Goal: Task Accomplishment & Management: Manage account settings

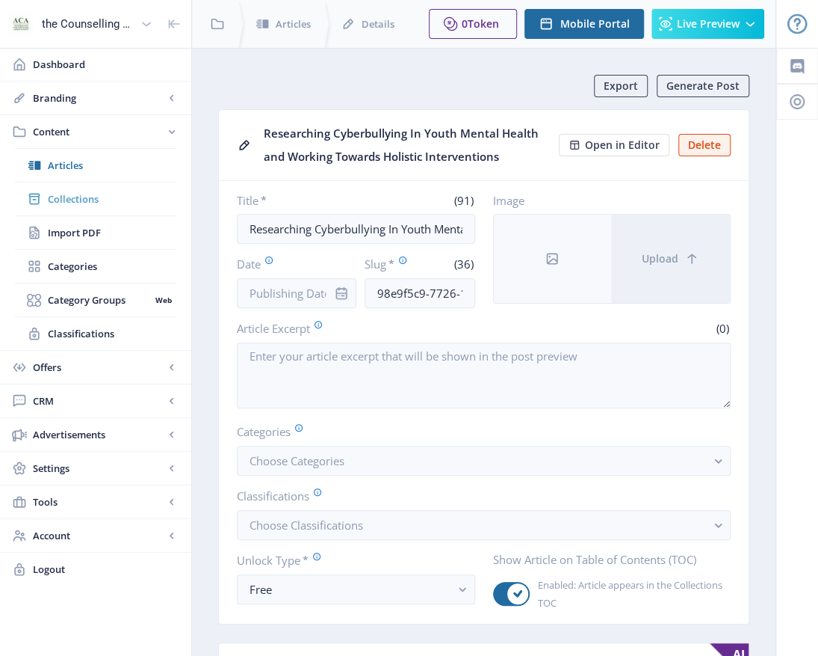
click at [73, 194] on span "Collections" at bounding box center [112, 198] width 129 height 15
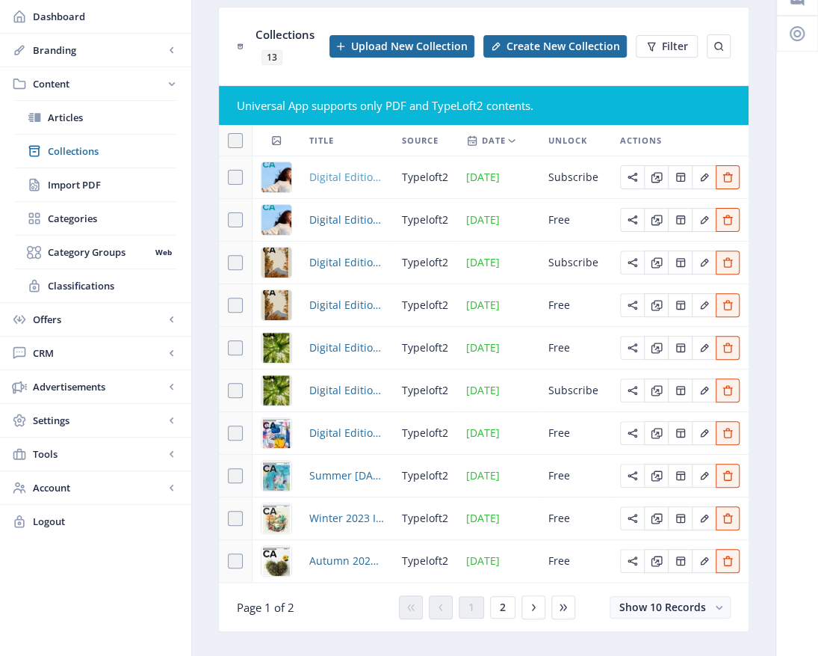
scroll to position [103, 0]
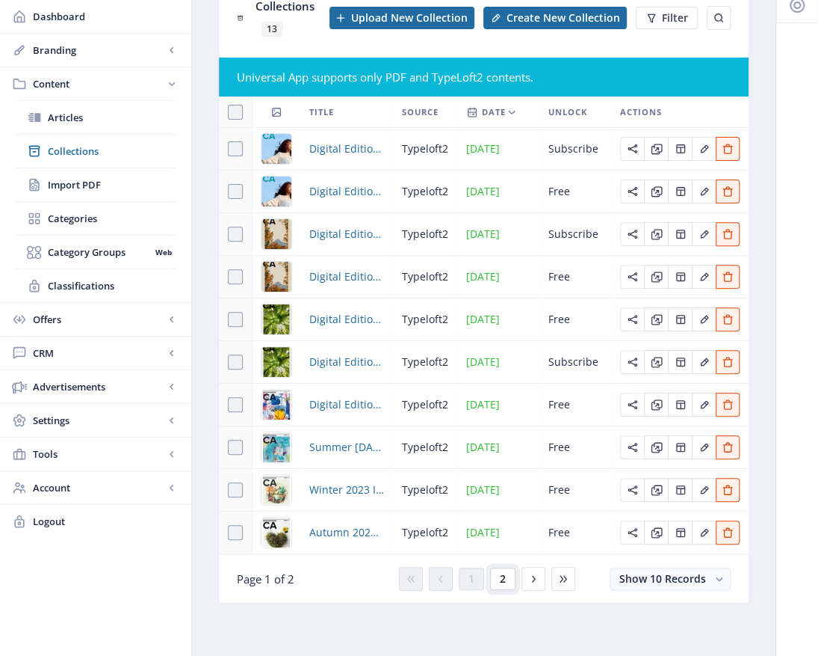
click at [508, 575] on button "2" at bounding box center [502, 578] width 25 height 22
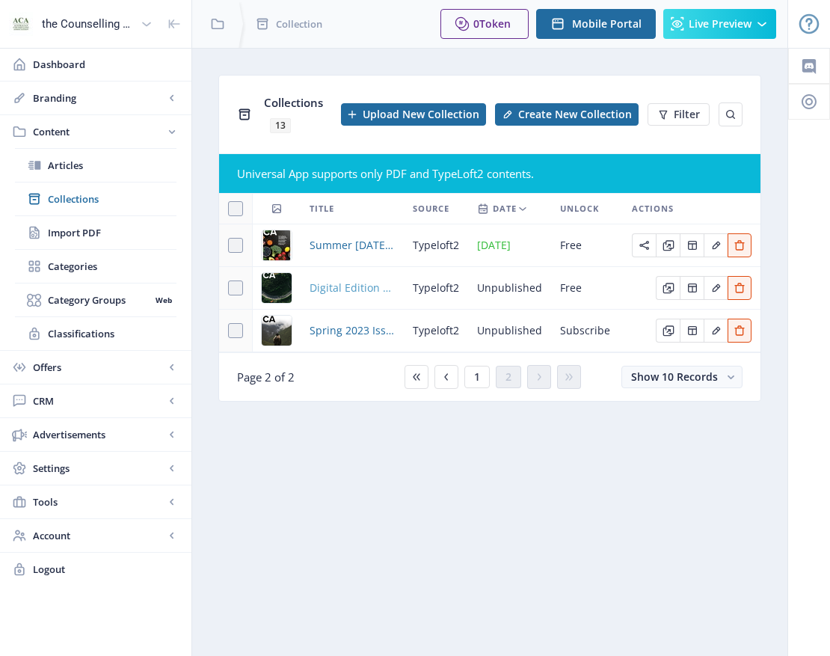
click at [347, 282] on span "Digital Edition 2.1" at bounding box center [351, 288] width 85 height 18
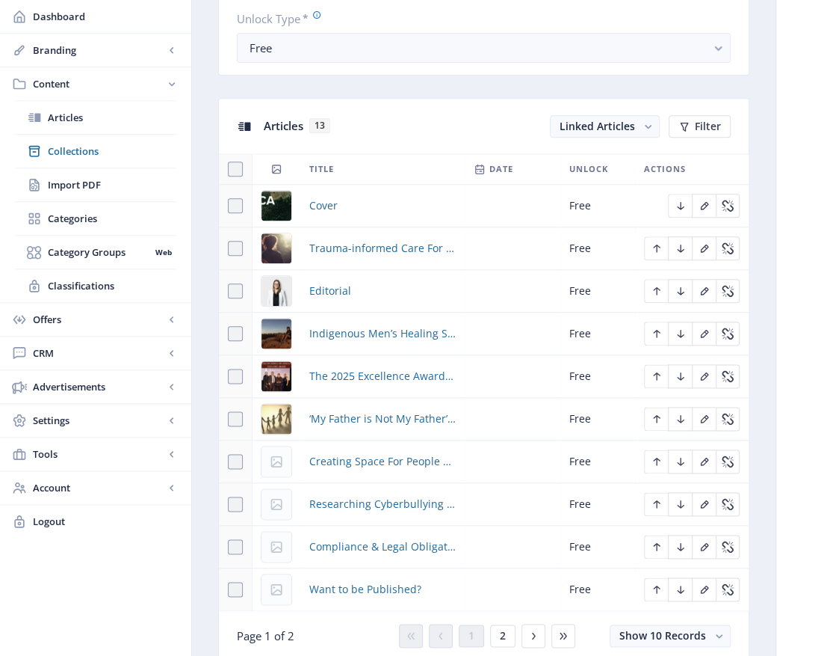
scroll to position [598, 0]
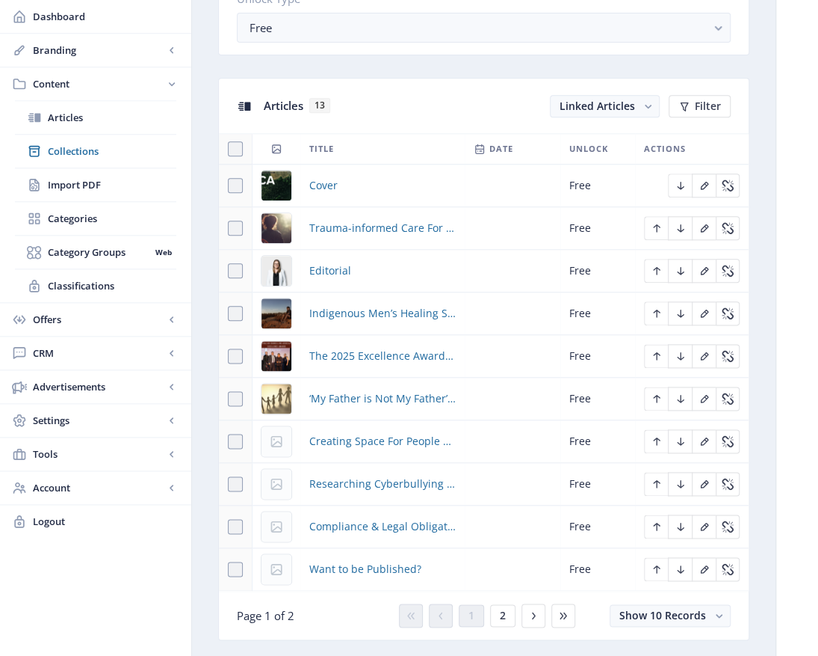
click at [507, 609] on div "You have unsaved changes Discard Changes Save Changes" at bounding box center [409, 632] width 669 height 48
click at [490, 604] on button "2" at bounding box center [502, 615] width 25 height 22
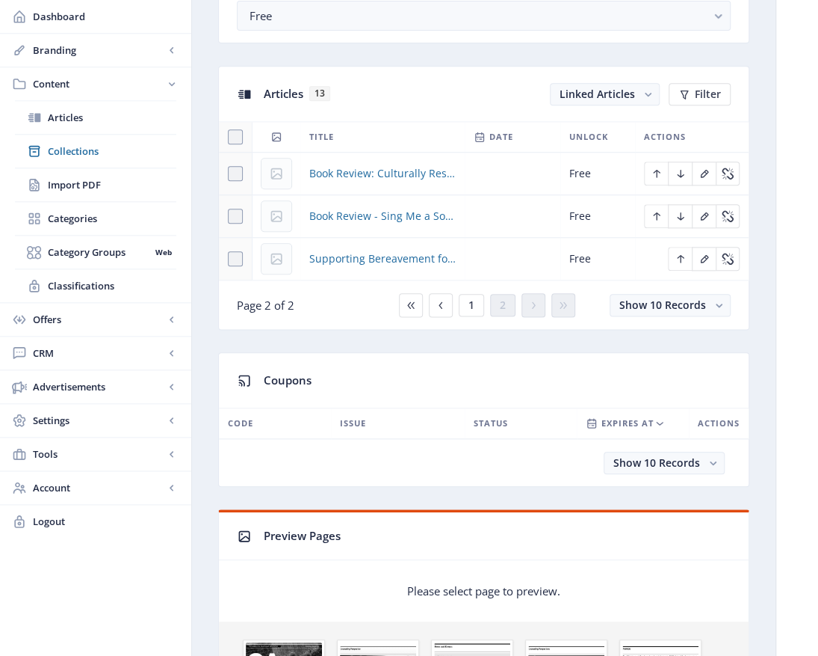
scroll to position [523, 0]
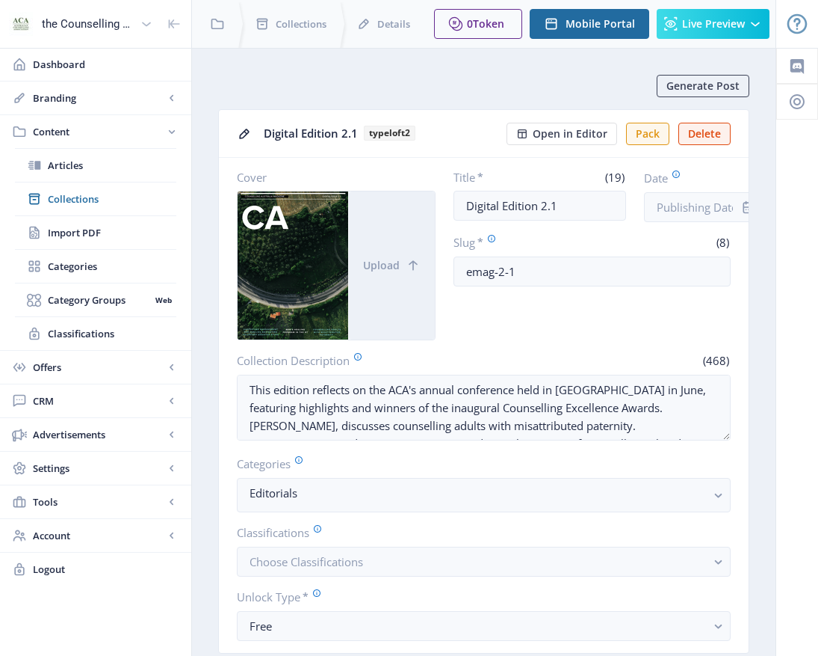
scroll to position [523, 0]
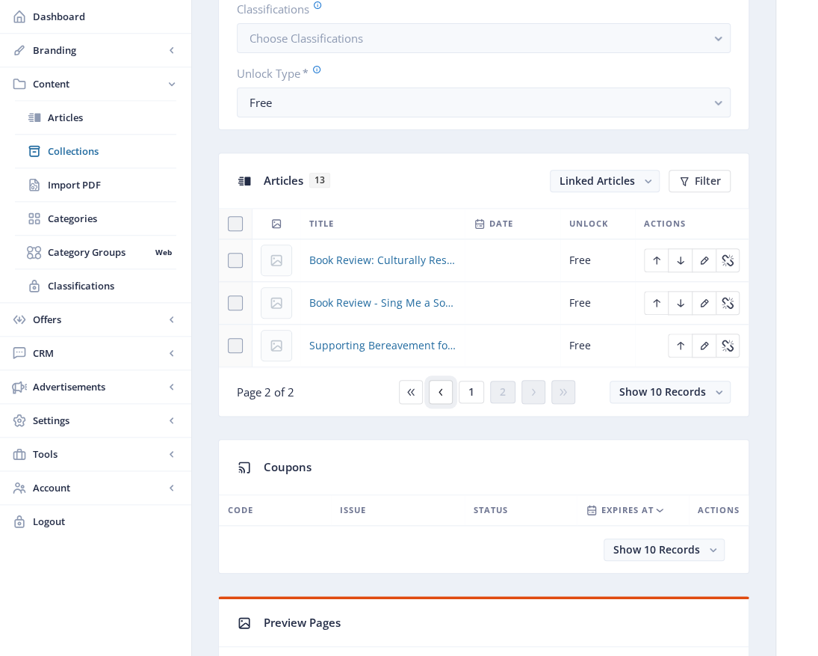
drag, startPoint x: 0, startPoint y: 0, endPoint x: 437, endPoint y: 387, distance: 583.5
click at [437, 387] on icon at bounding box center [441, 392] width 12 height 12
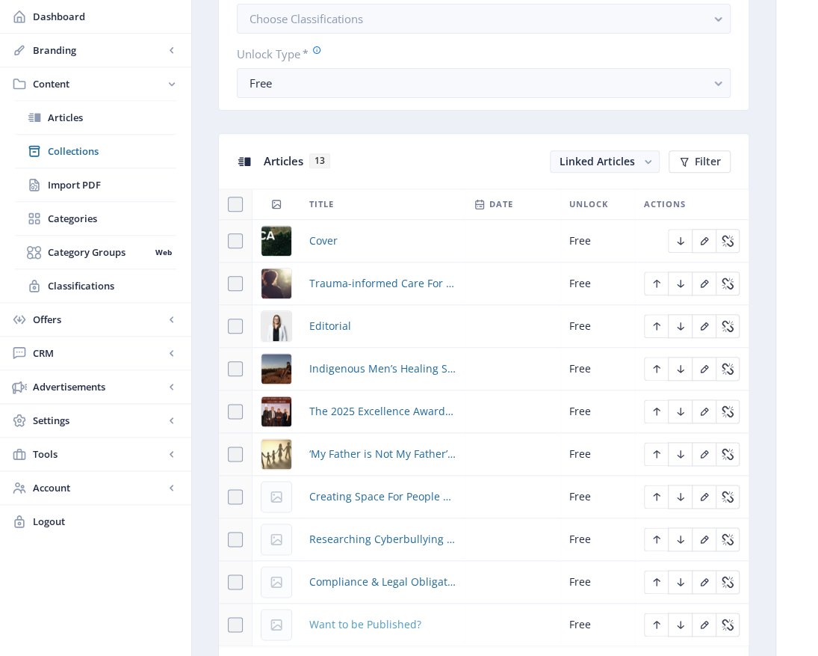
scroll to position [598, 0]
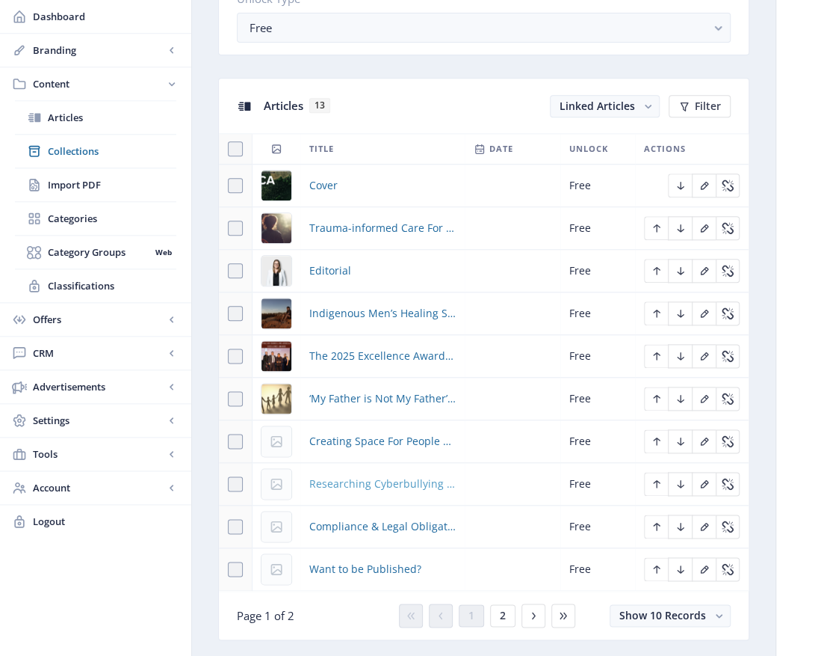
click at [367, 485] on span "Researching Cyberbullying In Youth Mental Health and Working Towards Holistic I…" at bounding box center [382, 484] width 146 height 18
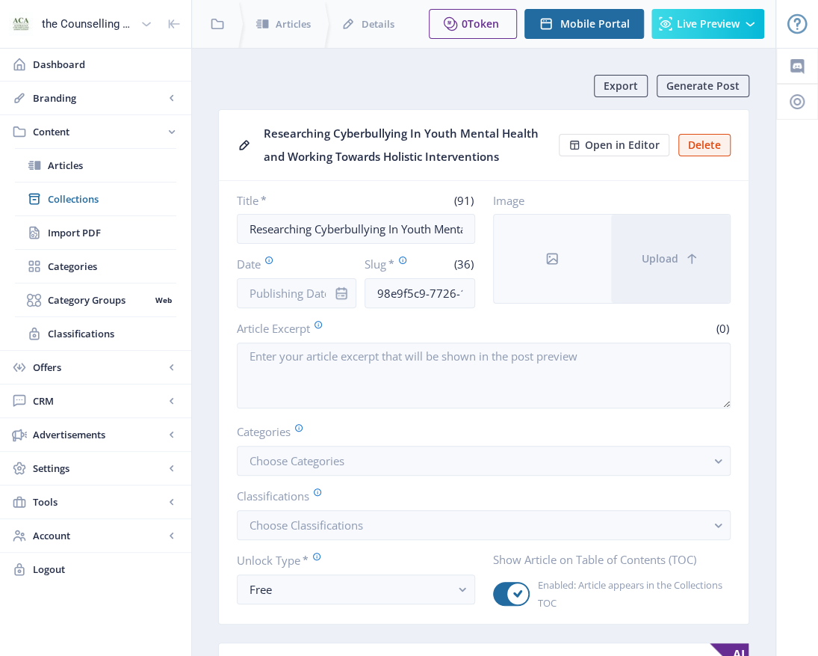
drag, startPoint x: 508, startPoint y: 153, endPoint x: 260, endPoint y: 132, distance: 249.0
click at [260, 132] on nb-card-header "Researching Cyberbullying In Youth Mental Health and Working Towards Holistic I…" at bounding box center [484, 145] width 530 height 71
drag, startPoint x: 260, startPoint y: 132, endPoint x: 300, endPoint y: 142, distance: 41.5
copy div "Researching Cyberbullying In Youth Mental Health and Working Towards Holistic I…"
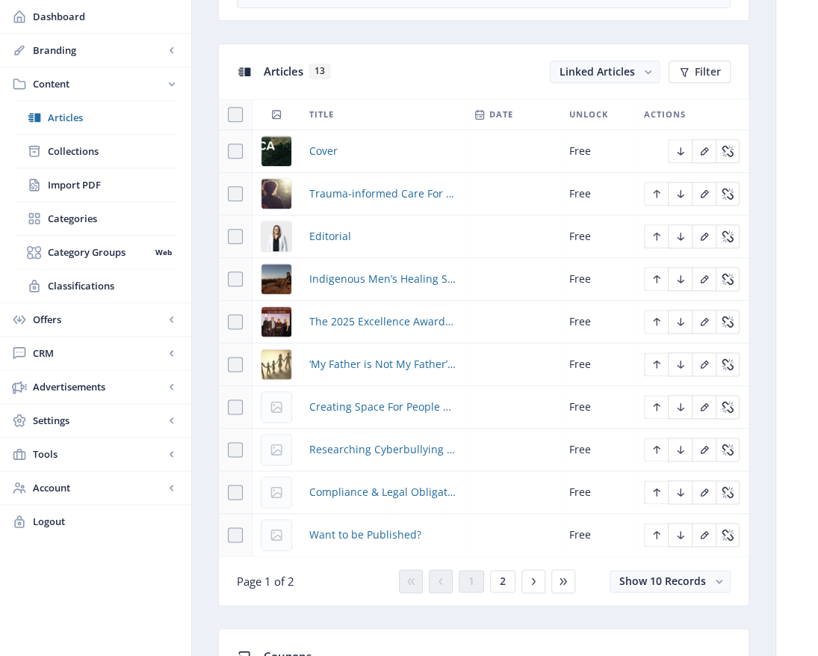
scroll to position [673, 0]
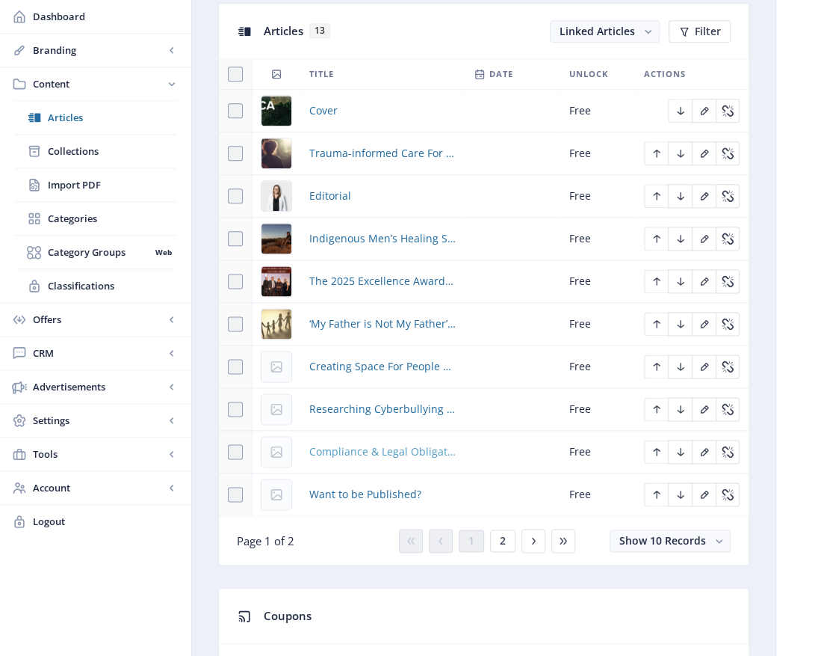
click at [386, 453] on span "Compliance & Legal Obligations of a Cyber Security Breach" at bounding box center [382, 451] width 146 height 18
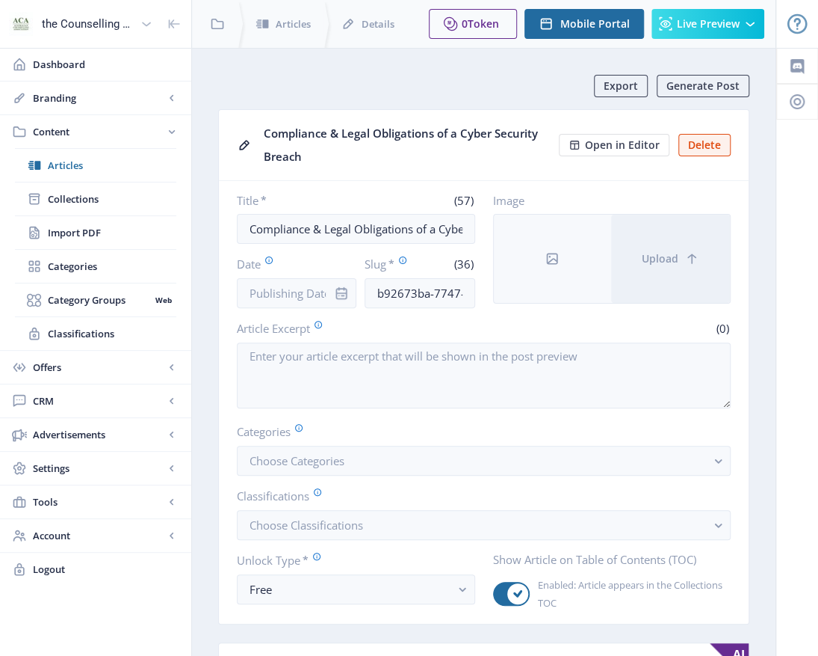
click at [264, 135] on div "Compliance & Legal Obligations of a Cyber Security Breach" at bounding box center [407, 145] width 286 height 46
drag, startPoint x: 264, startPoint y: 135, endPoint x: 321, endPoint y: 134, distance: 56.8
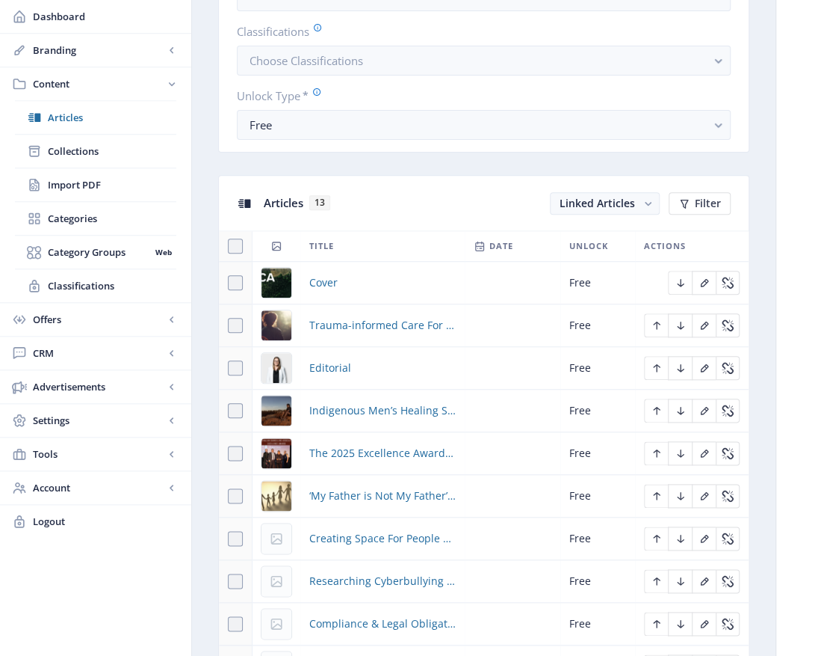
scroll to position [598, 0]
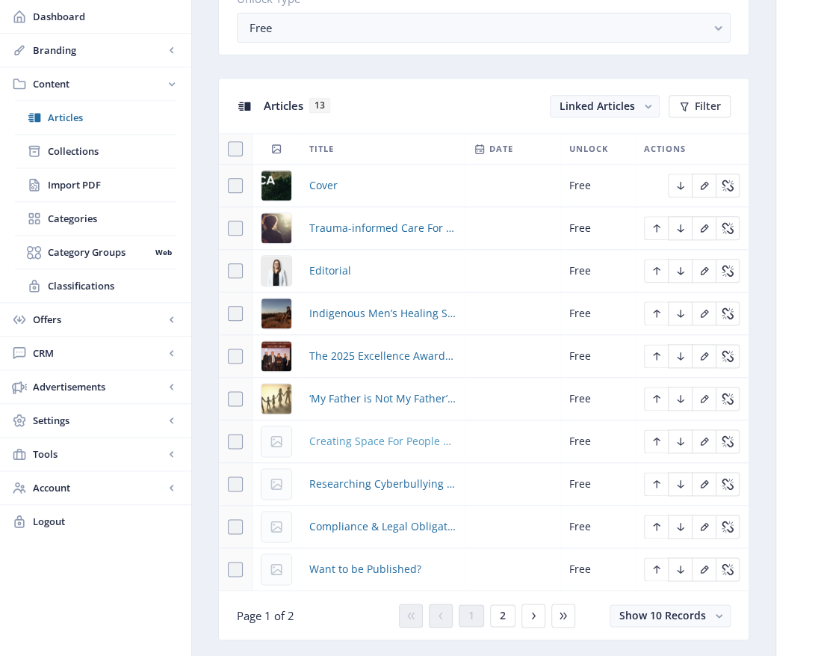
click at [375, 438] on span "Creating Space For People To Process VAD-Related Grief" at bounding box center [382, 441] width 146 height 18
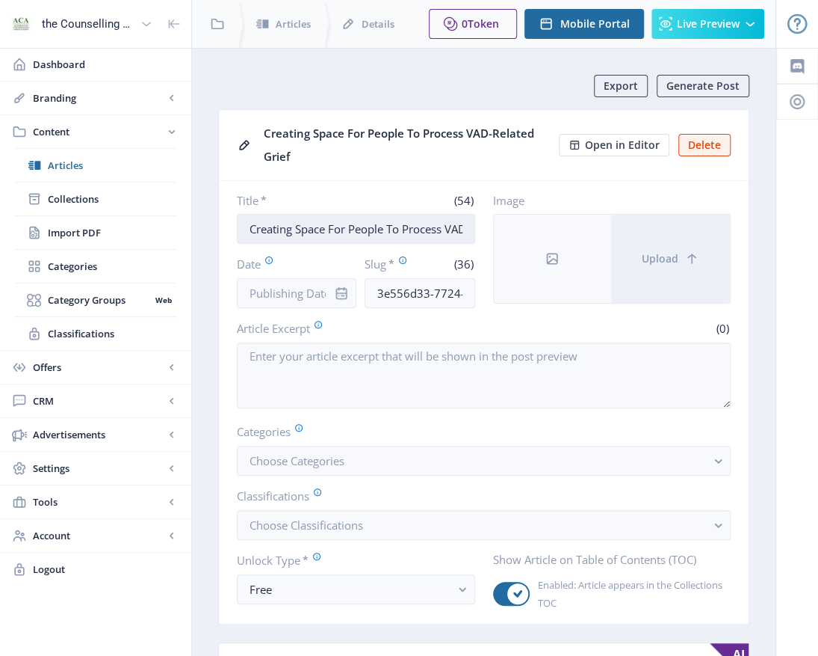
click at [241, 224] on input "Creating Space For People To Process VAD-Related Grief" at bounding box center [356, 229] width 238 height 30
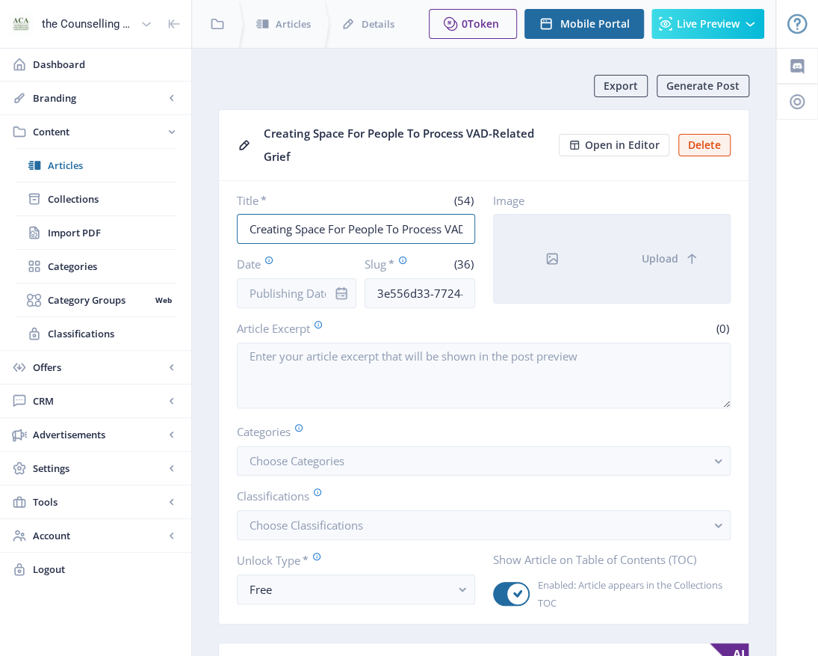
scroll to position [0, 78]
drag, startPoint x: 247, startPoint y: 226, endPoint x: 534, endPoint y: 226, distance: 287.0
click at [534, 226] on div "Title * (54) Creating Space For People To Process VAD-Related Grief Date Slug *…" at bounding box center [484, 250] width 494 height 115
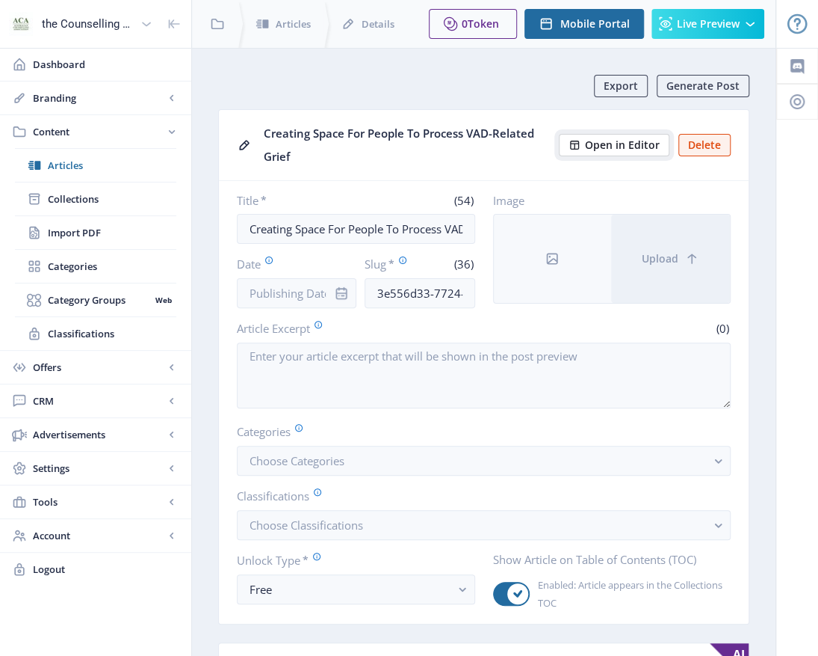
click at [632, 146] on span "Open in Editor" at bounding box center [622, 145] width 75 height 12
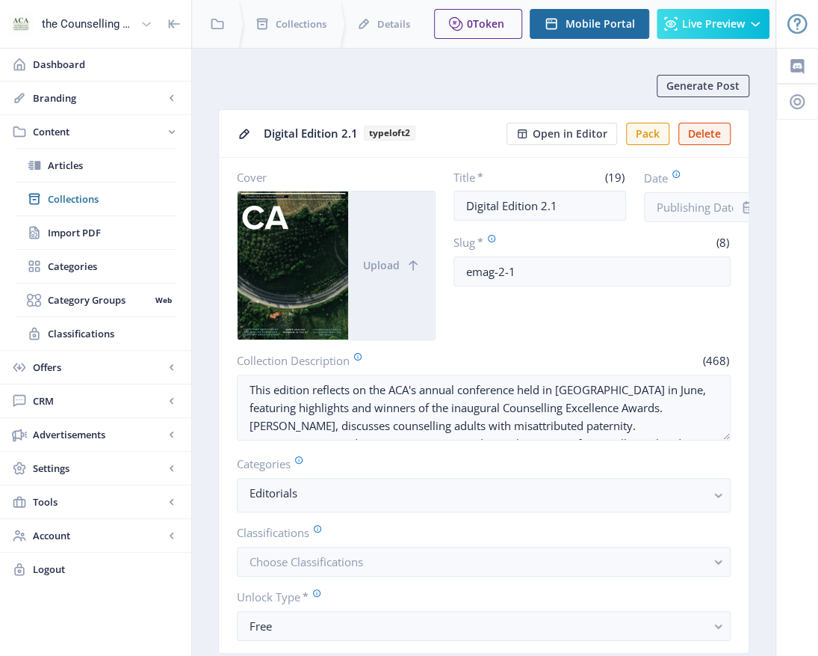
scroll to position [523, 0]
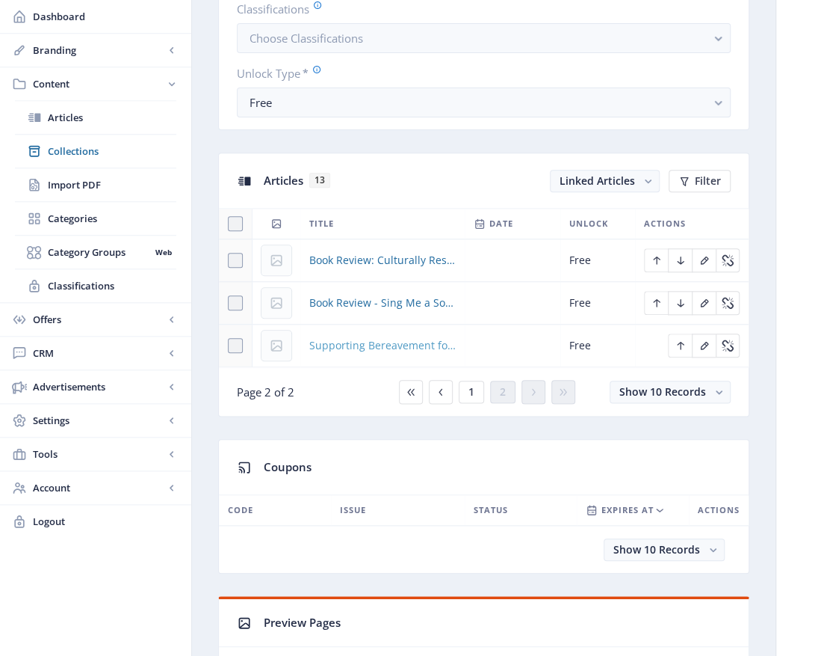
click at [422, 342] on span "Supporting Bereavement for Families Navigating Voluntary Assisted Dying (VAD): …" at bounding box center [382, 345] width 146 height 18
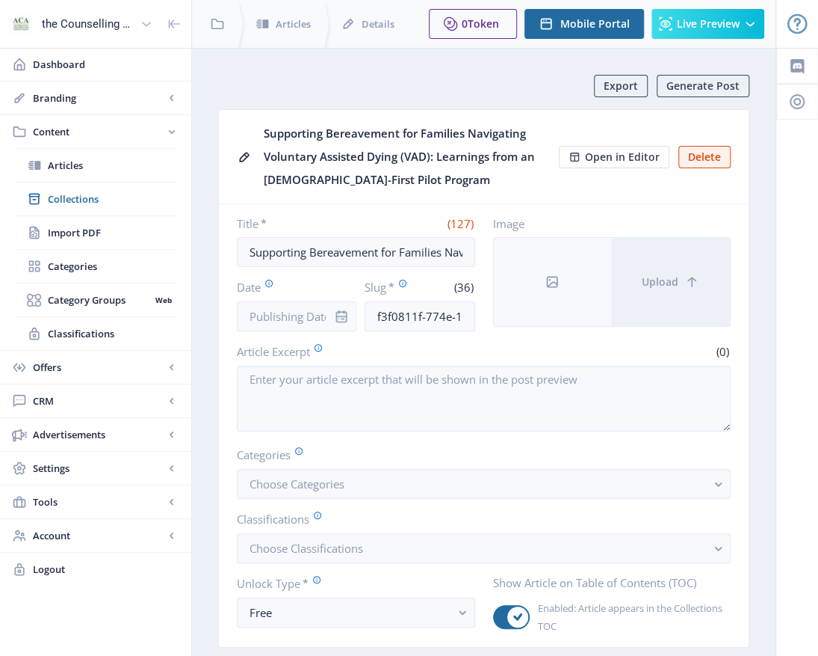
click at [431, 179] on div "Supporting Bereavement for Families Navigating Voluntary Assisted Dying (VAD): …" at bounding box center [407, 157] width 286 height 70
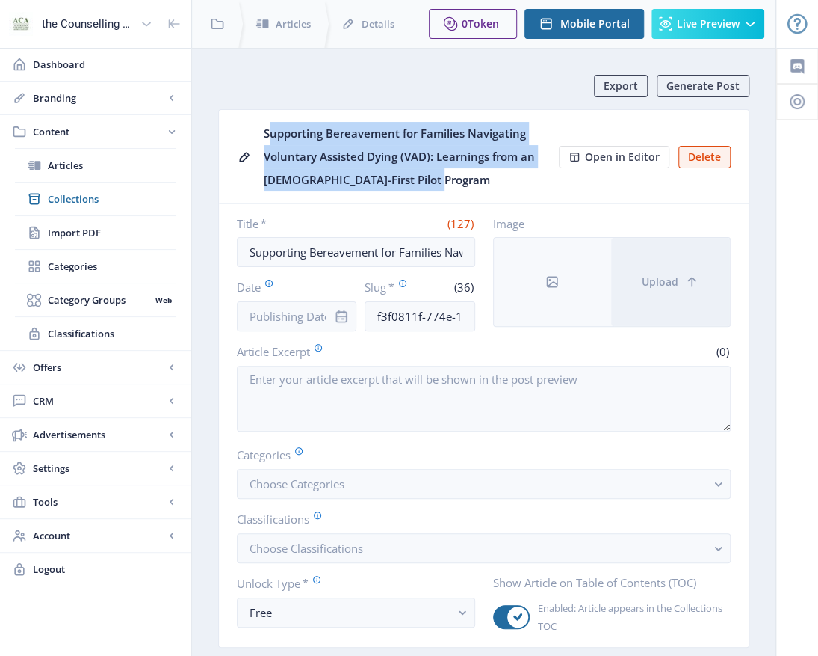
drag, startPoint x: 423, startPoint y: 174, endPoint x: 262, endPoint y: 125, distance: 168.1
click at [262, 125] on nb-card-header "Supporting Bereavement for Families Navigating Voluntary Assisted Dying (VAD): …" at bounding box center [484, 157] width 530 height 94
drag, startPoint x: 262, startPoint y: 125, endPoint x: 326, endPoint y: 147, distance: 67.4
copy div "Supporting Bereavement for Families Navigating Voluntary Assisted Dying (VAD): …"
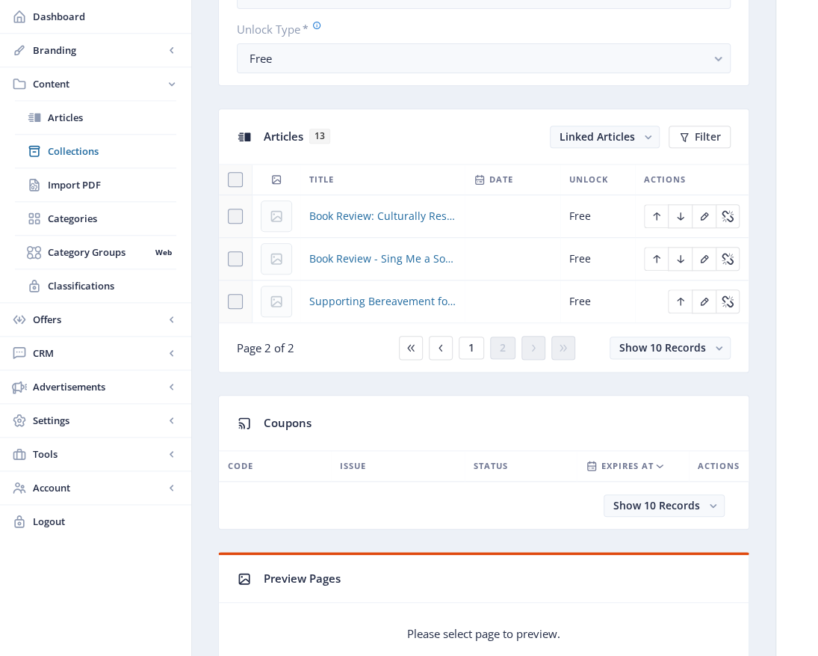
scroll to position [673, 0]
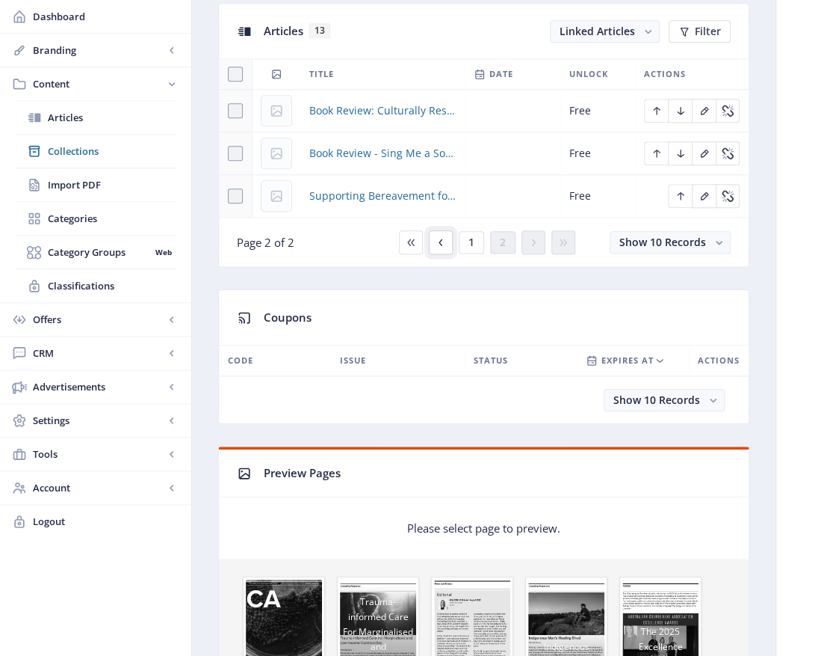
click at [439, 234] on button at bounding box center [441, 242] width 24 height 24
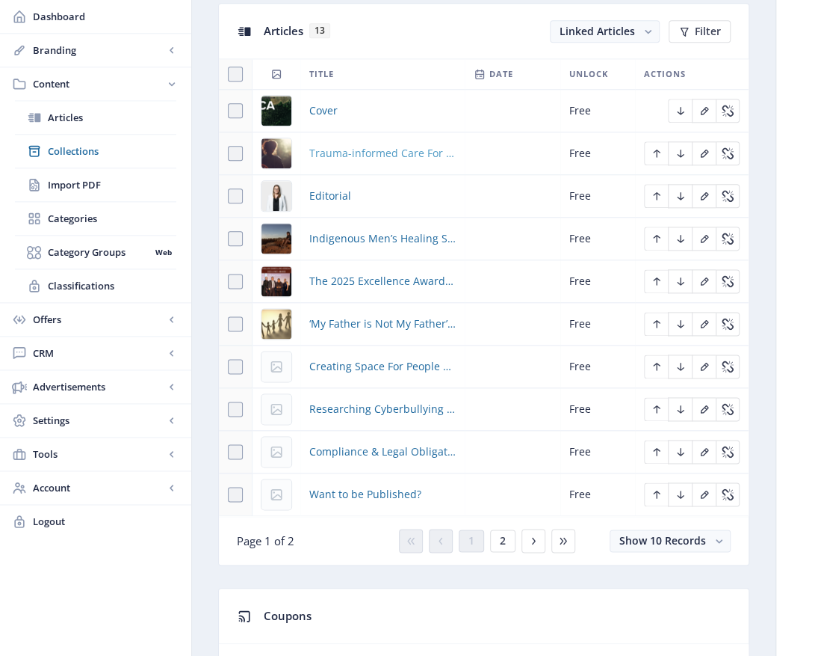
click at [386, 155] on span "Trauma-informed Care For Marginalised and [MEDICAL_DATA] Communities" at bounding box center [382, 153] width 146 height 18
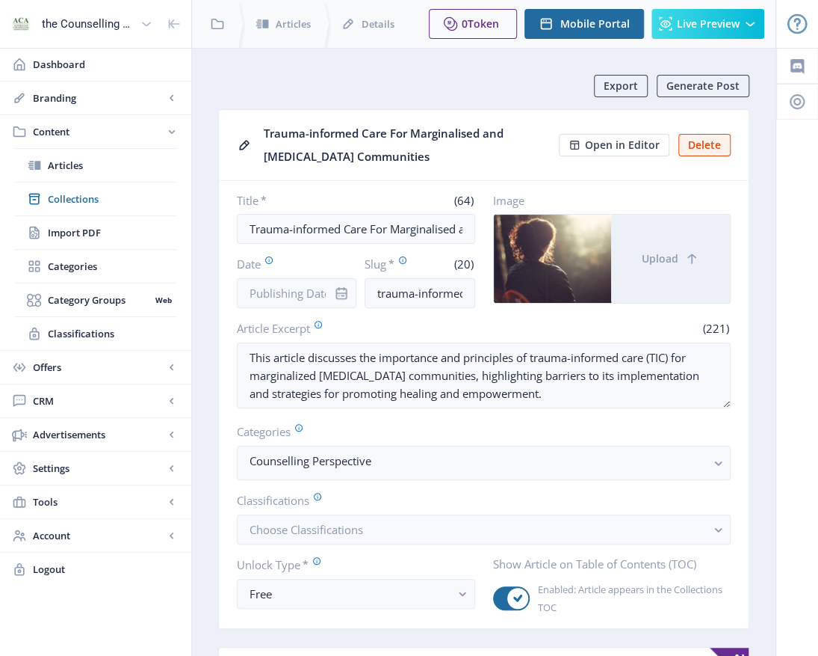
click at [387, 160] on div "Trauma-informed Care For Marginalised and [MEDICAL_DATA] Communities" at bounding box center [407, 145] width 286 height 46
click at [382, 159] on div "Trauma-informed Care For Marginalised and [MEDICAL_DATA] Communities" at bounding box center [407, 145] width 286 height 46
click at [381, 156] on div "Trauma-informed Care For Marginalised and [MEDICAL_DATA] Communities" at bounding box center [407, 145] width 286 height 46
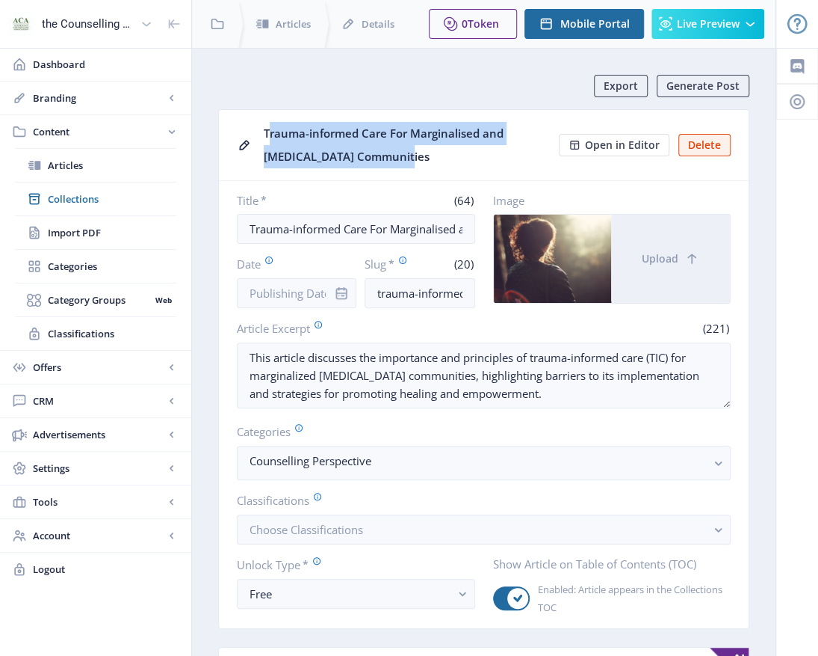
drag, startPoint x: 386, startPoint y: 155, endPoint x: 264, endPoint y: 138, distance: 123.0
click at [264, 138] on div "Trauma-informed Care For Marginalised and [MEDICAL_DATA] Communities" at bounding box center [407, 145] width 286 height 46
drag, startPoint x: 264, startPoint y: 138, endPoint x: 277, endPoint y: 142, distance: 13.2
copy div "Trauma-informed Care For Marginalised and [MEDICAL_DATA] Communities"
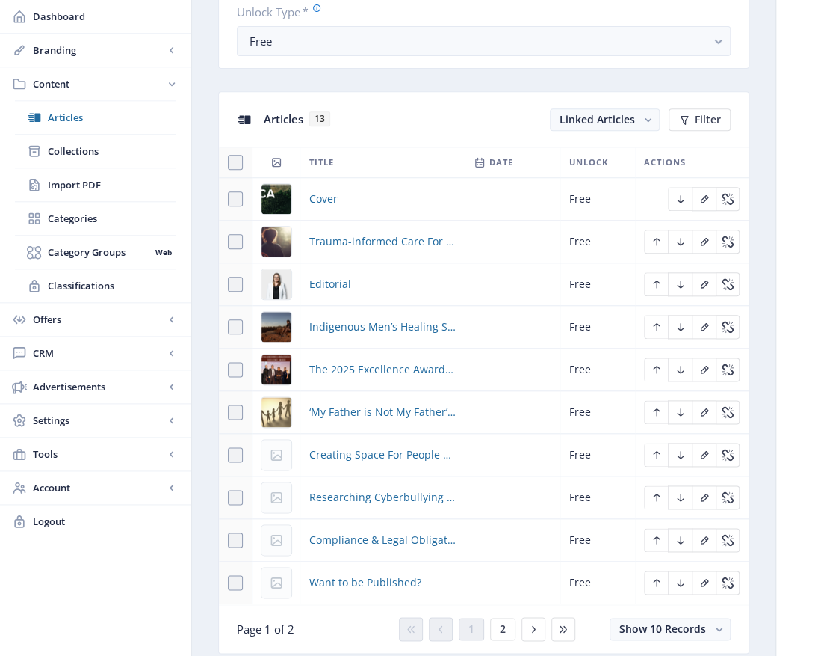
scroll to position [747, 0]
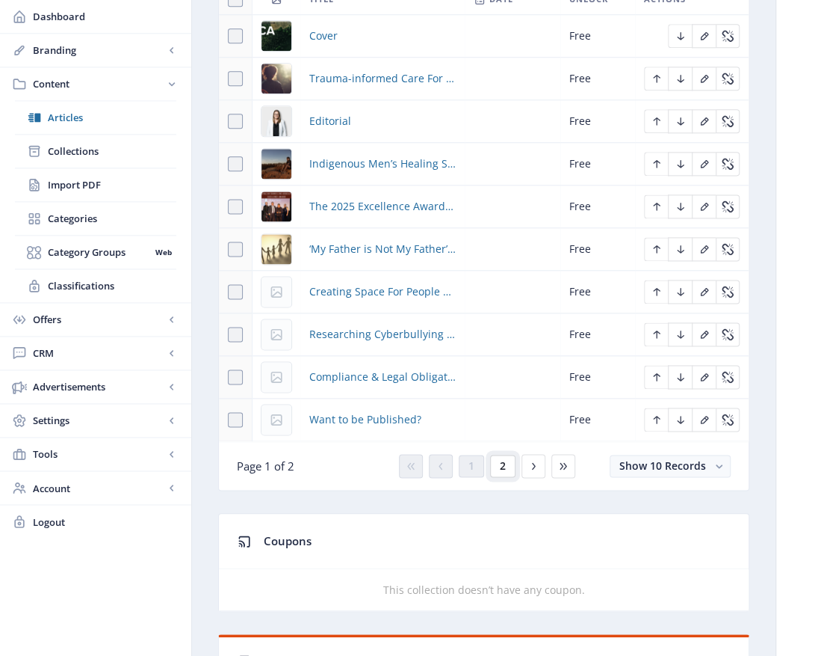
click at [506, 466] on button "2" at bounding box center [502, 465] width 25 height 22
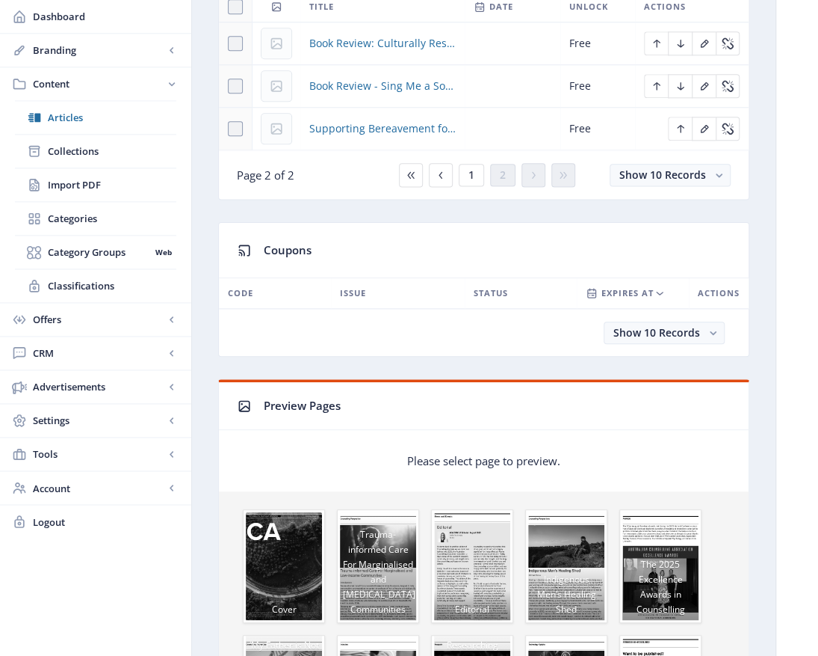
scroll to position [448, 0]
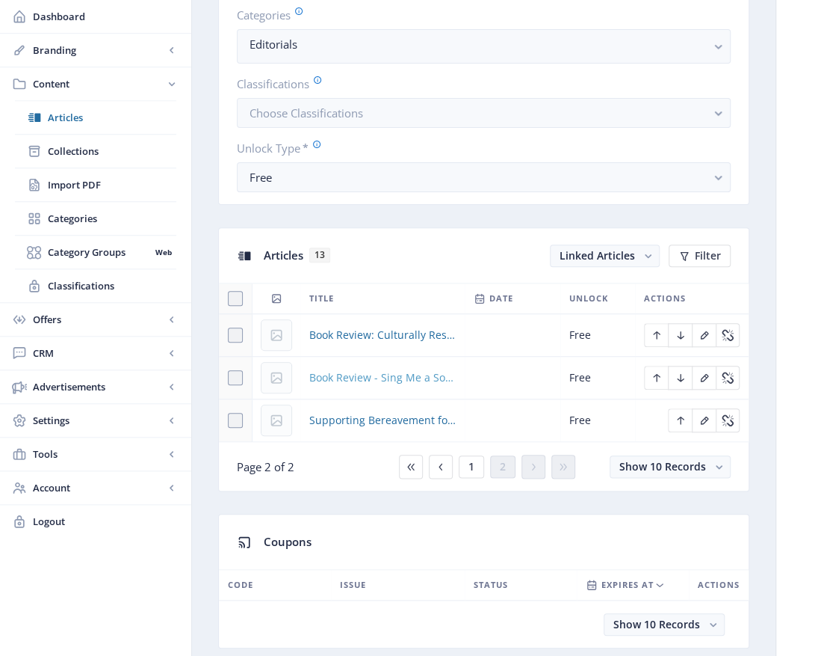
scroll to position [72, 0]
click at [401, 378] on span "Book Review - Sing Me a Song to SOAR: Finding Hope in Our Redemptive Stories by…" at bounding box center [382, 377] width 146 height 18
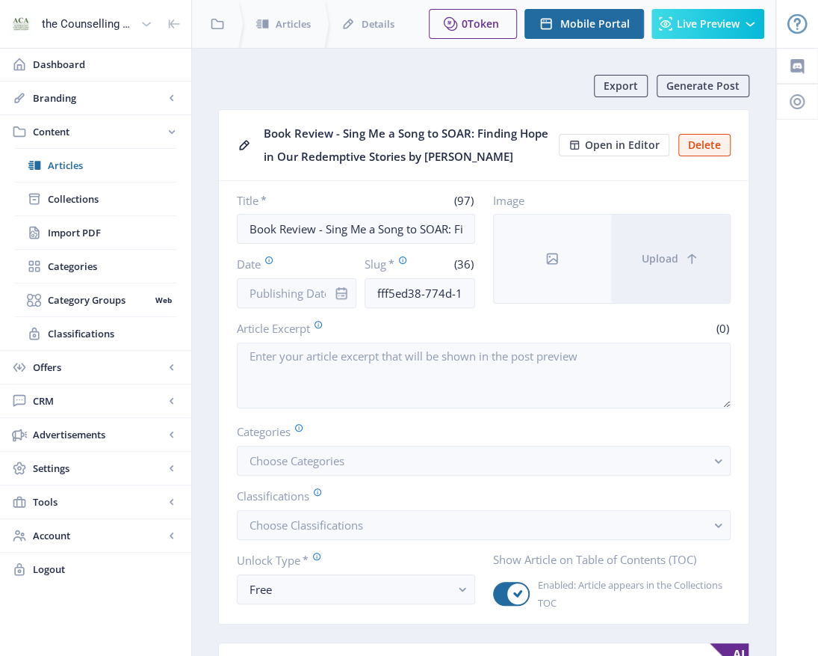
drag, startPoint x: 516, startPoint y: 158, endPoint x: 262, endPoint y: 134, distance: 254.6
click at [262, 134] on nb-card-header "Book Review - Sing Me a Song to SOAR: Finding Hope in Our Redemptive Stories by…" at bounding box center [484, 145] width 530 height 71
drag, startPoint x: 262, startPoint y: 134, endPoint x: 341, endPoint y: 145, distance: 79.3
copy div "Book Review - Sing Me a Song to SOAR: Finding Hope in Our Redemptive Stories by…"
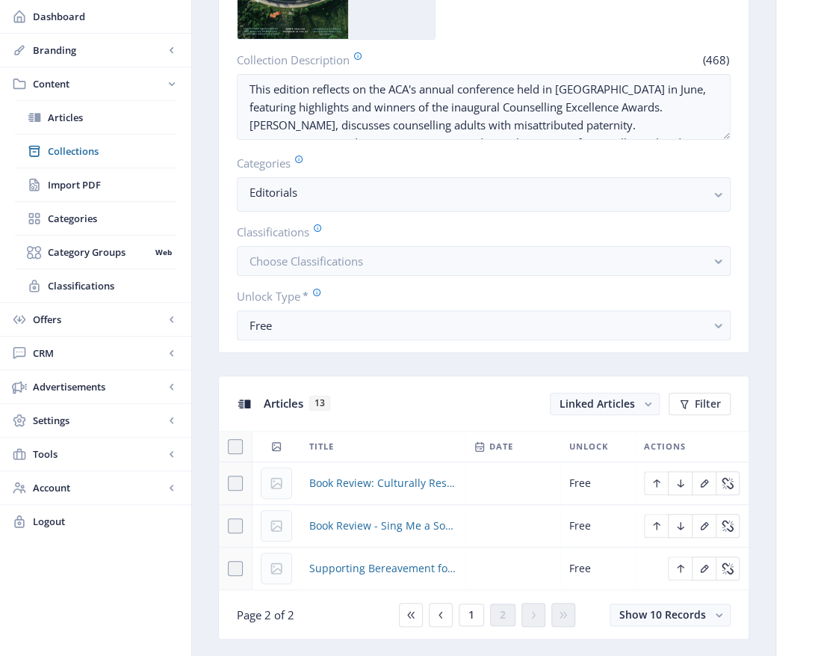
scroll to position [448, 0]
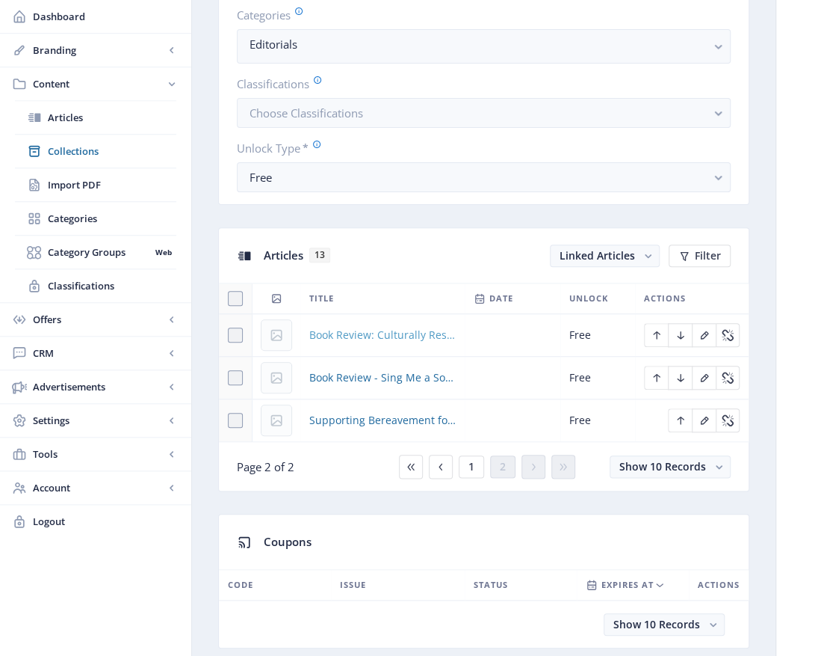
click at [432, 333] on span "Book Review: Culturally Responsive Psychotherapy, Counselling and Psychology Pr…" at bounding box center [382, 335] width 146 height 18
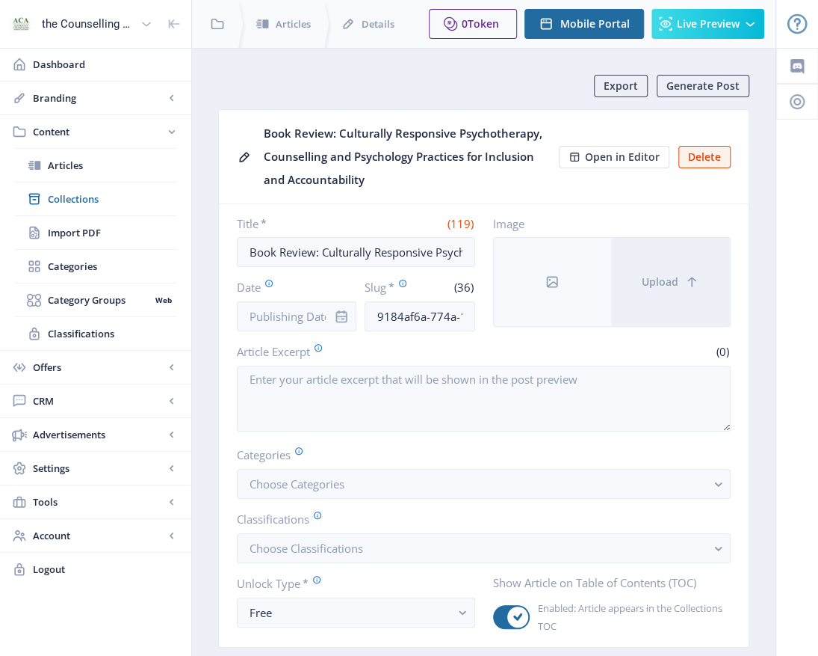
drag, startPoint x: 369, startPoint y: 175, endPoint x: 262, endPoint y: 131, distance: 116.3
click at [262, 131] on nb-card-header "Book Review: Culturally Responsive Psychotherapy, Counselling and Psychology Pr…" at bounding box center [484, 157] width 530 height 94
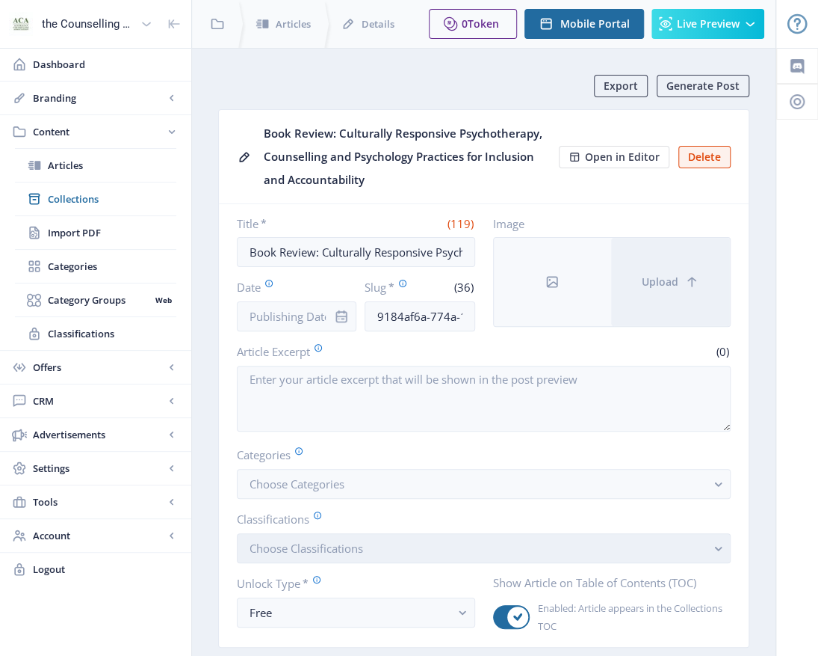
click at [439, 533] on button "Choose Classifications" at bounding box center [484, 548] width 494 height 30
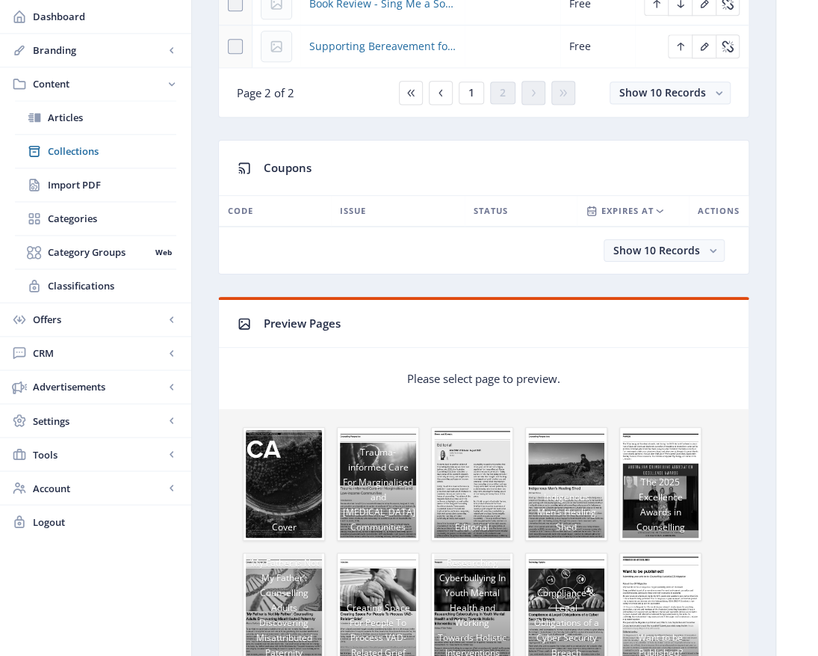
scroll to position [523, 0]
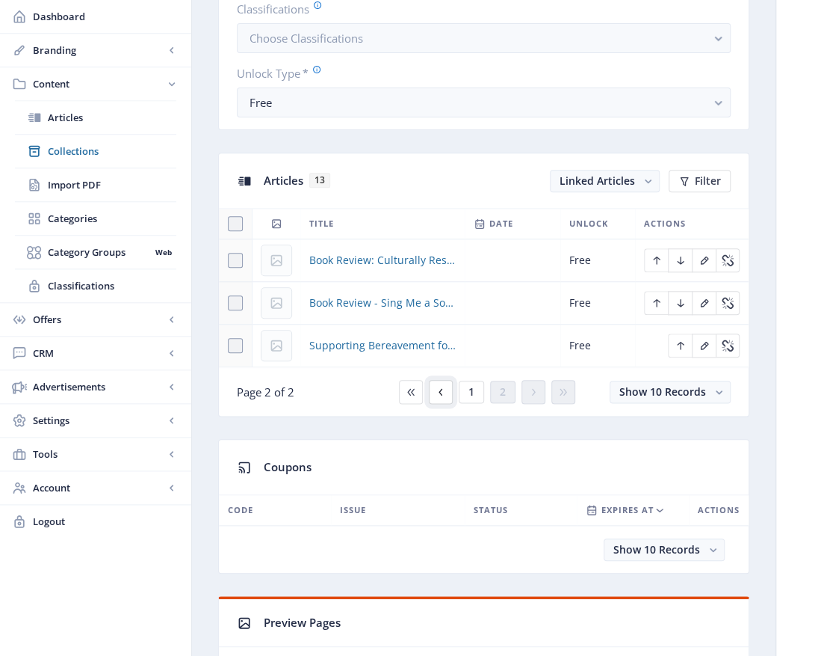
click at [443, 395] on icon at bounding box center [441, 392] width 12 height 12
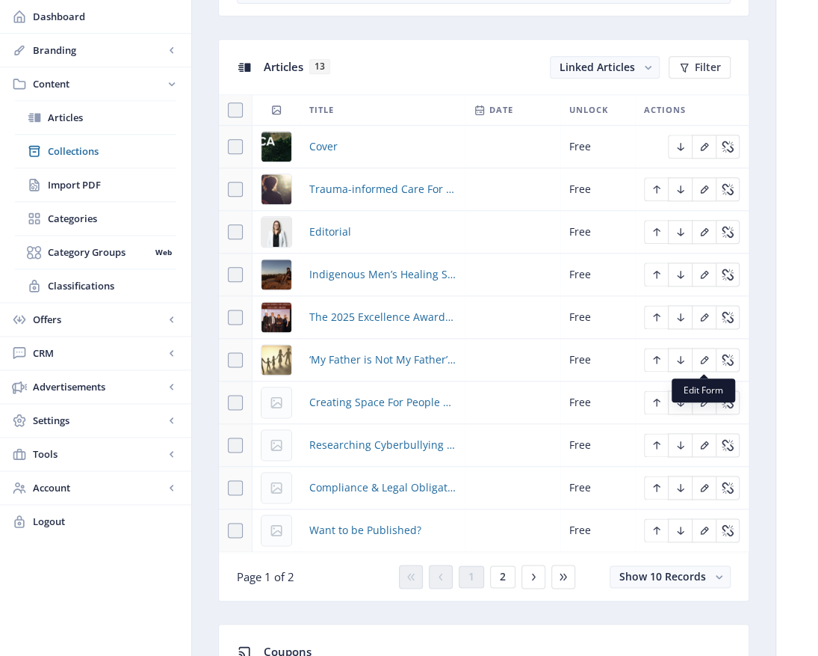
scroll to position [897, 0]
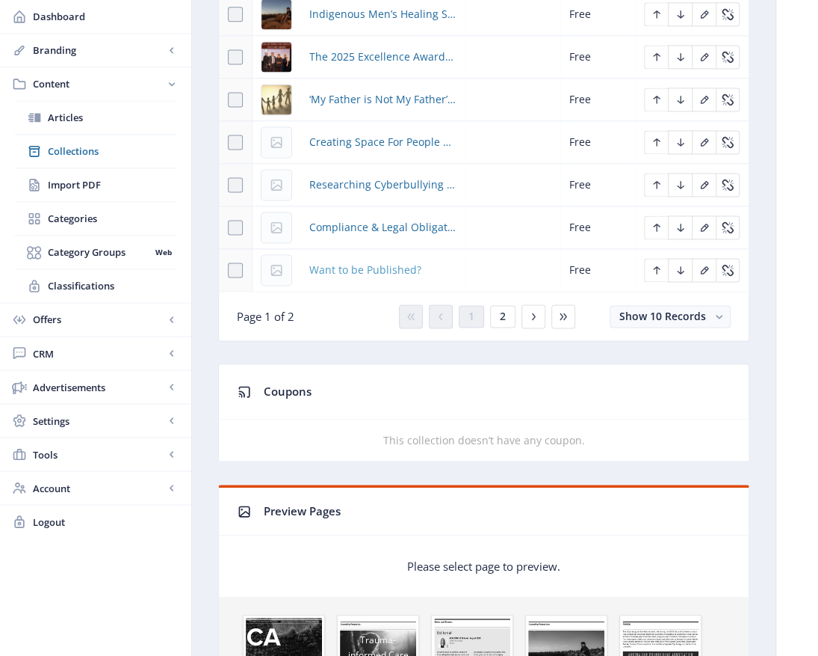
click at [356, 266] on span "Want to be Published?" at bounding box center [365, 270] width 112 height 18
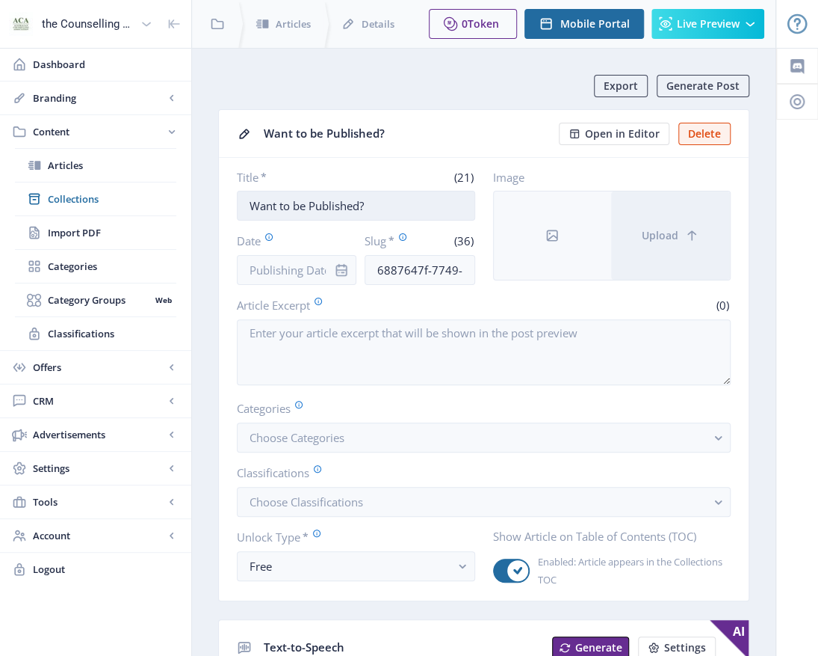
drag, startPoint x: 384, startPoint y: 202, endPoint x: 245, endPoint y: 204, distance: 139.0
click at [245, 204] on input "Want to be Published?" at bounding box center [356, 206] width 238 height 30
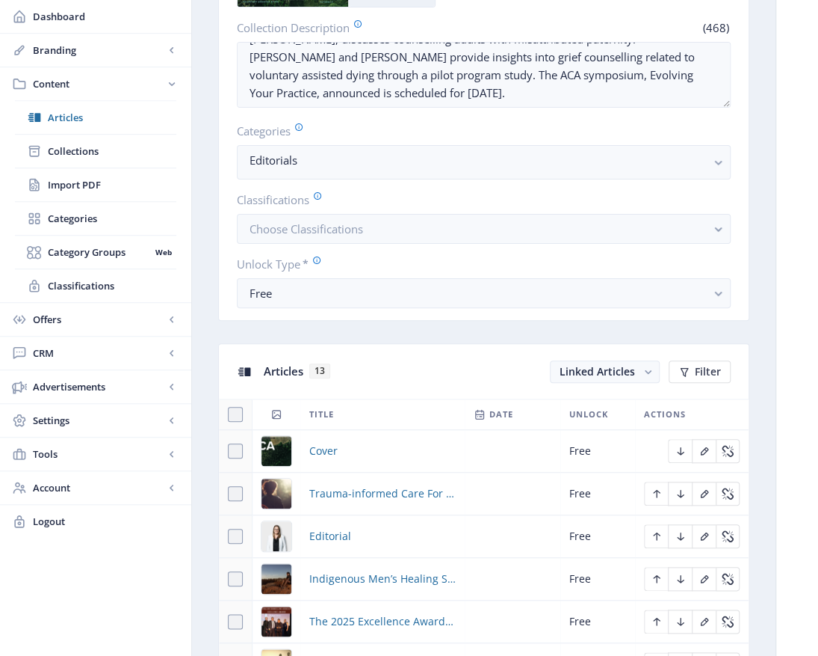
scroll to position [598, 0]
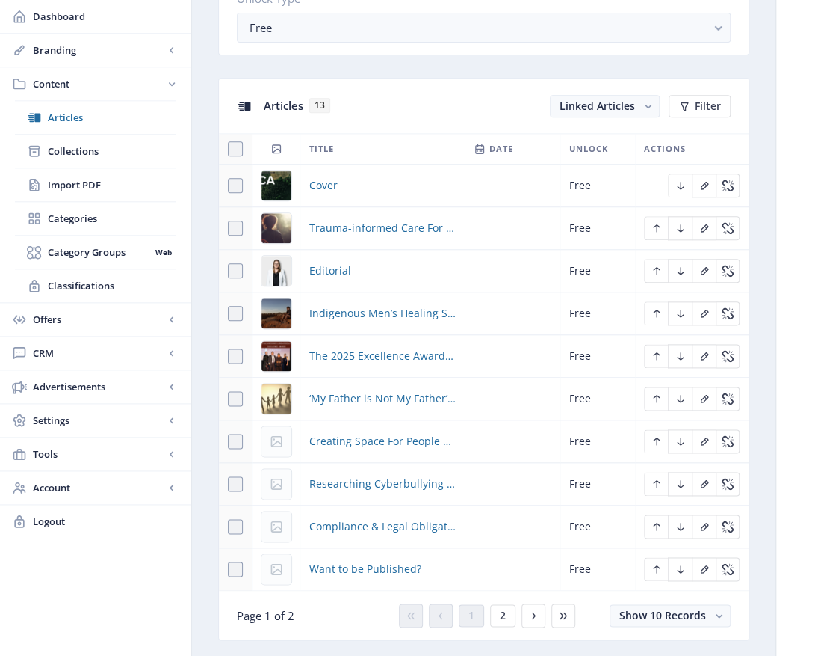
click at [508, 613] on div "You have unsaved changes Discard Changes Save Changes" at bounding box center [409, 632] width 669 height 48
click at [503, 609] on span "2" at bounding box center [503, 615] width 6 height 12
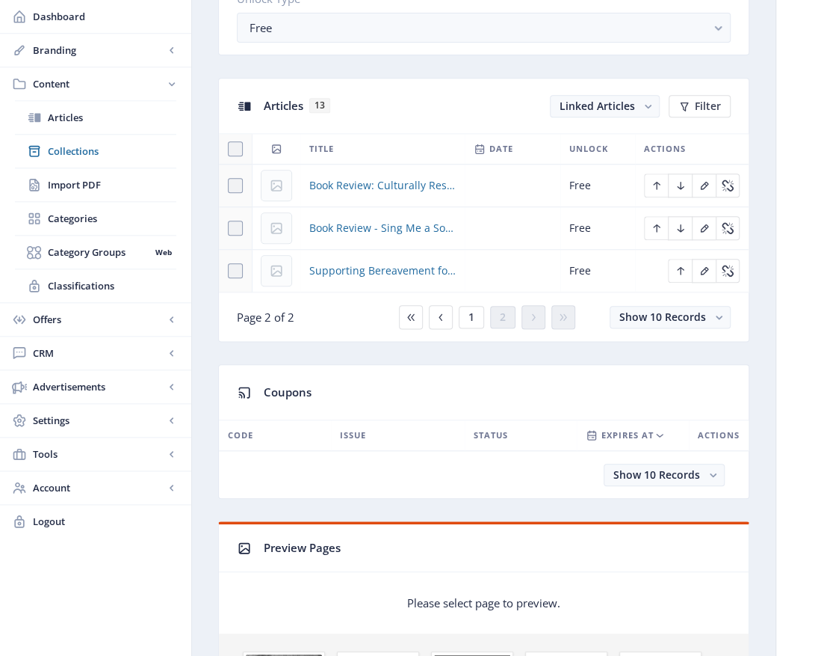
scroll to position [72, 0]
